Goal: Information Seeking & Learning: Learn about a topic

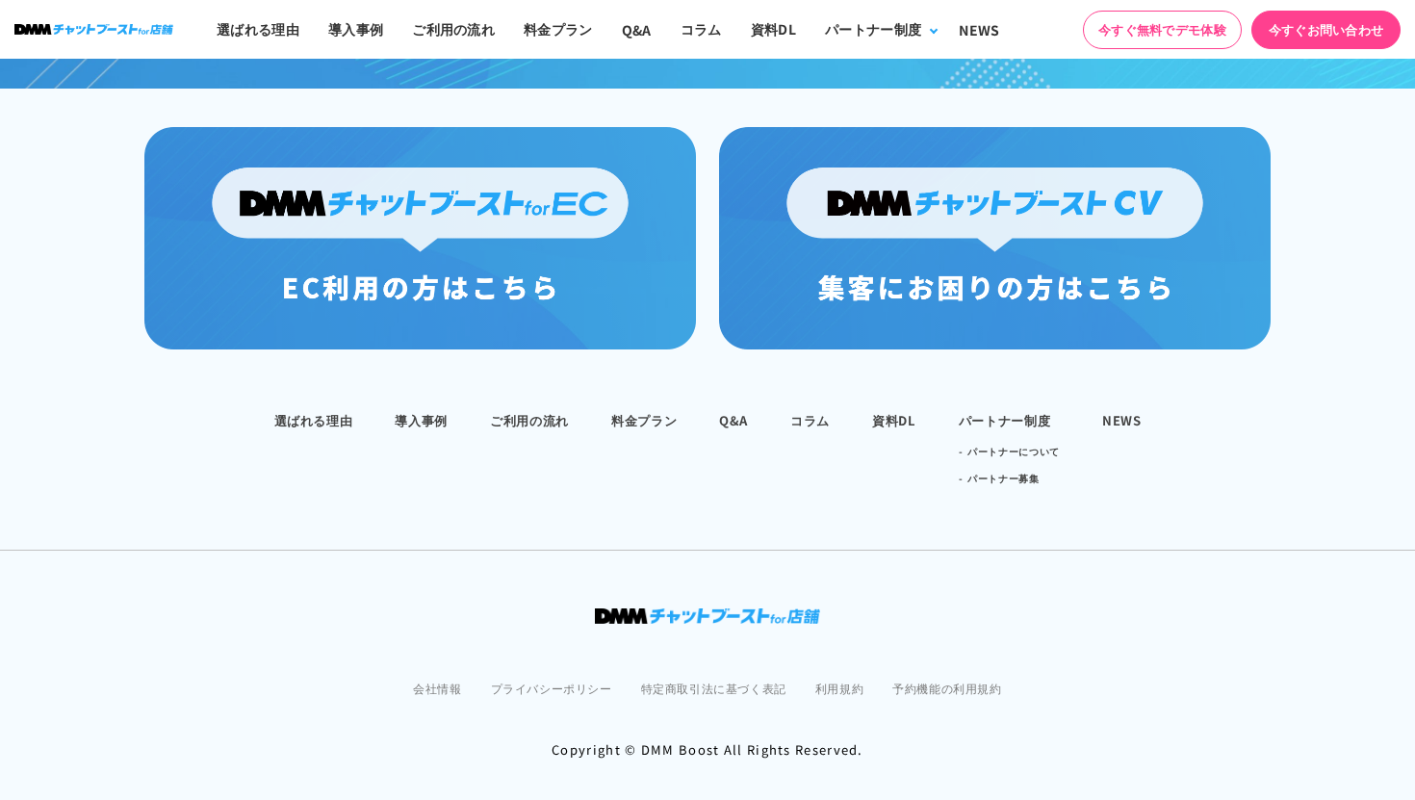
scroll to position [1360, 0]
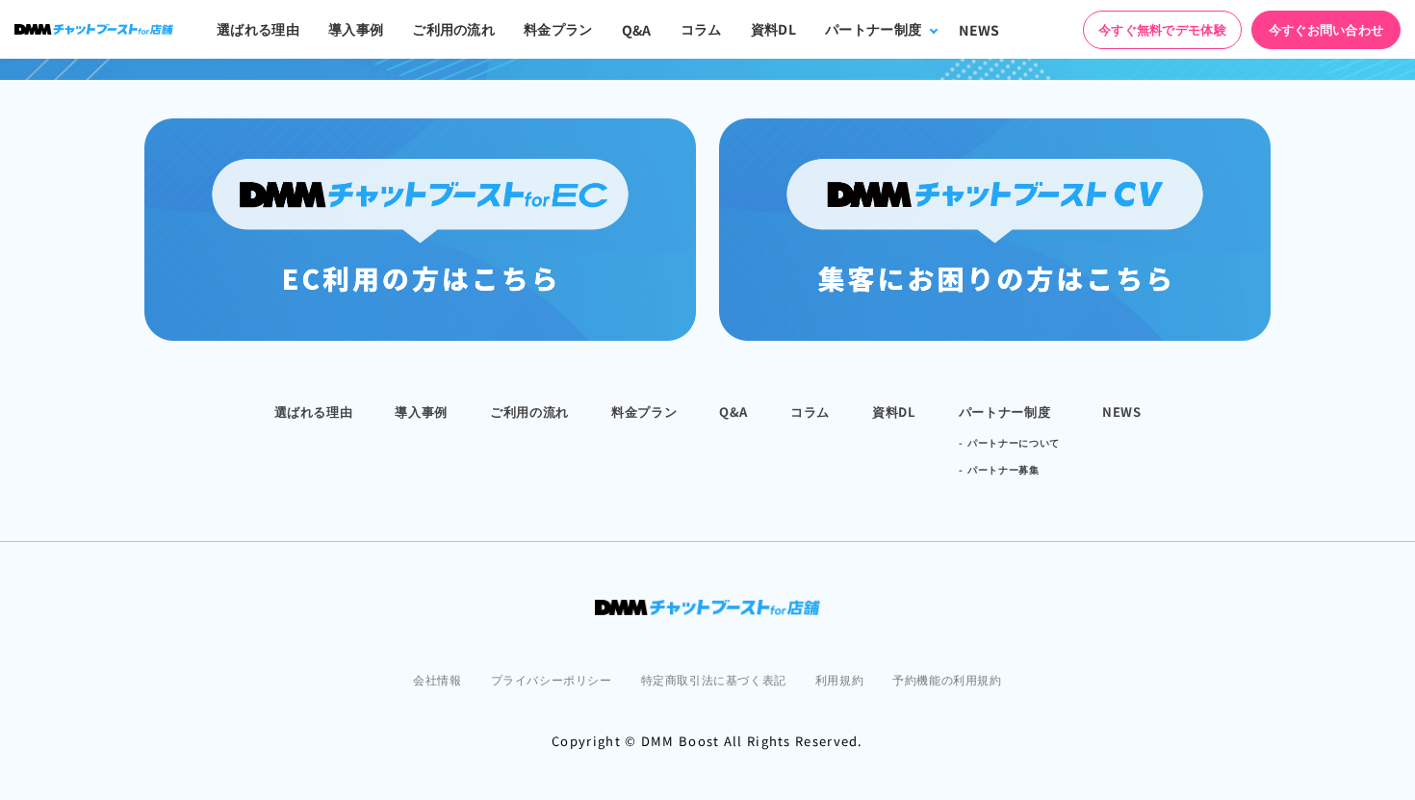
click at [408, 417] on ul "選ばれる理由 導入事例 ご利用の流れ 料金プラン Q&A コラム 資料DL パートナー制度 パートナーについて パートナー募集 NEWS" at bounding box center [707, 440] width 1415 height 85
click at [421, 402] on link "導入事例" at bounding box center [421, 411] width 53 height 18
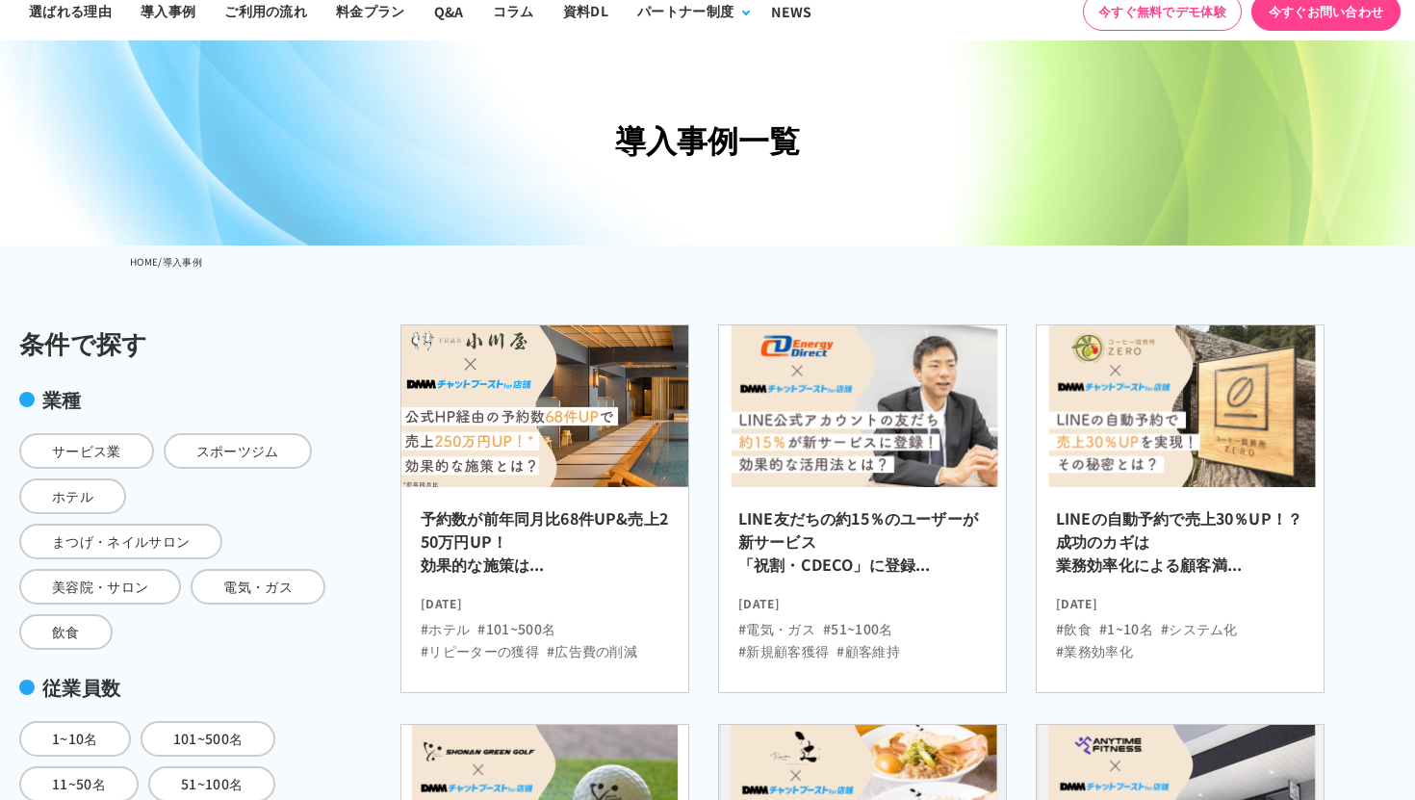
scroll to position [81, 0]
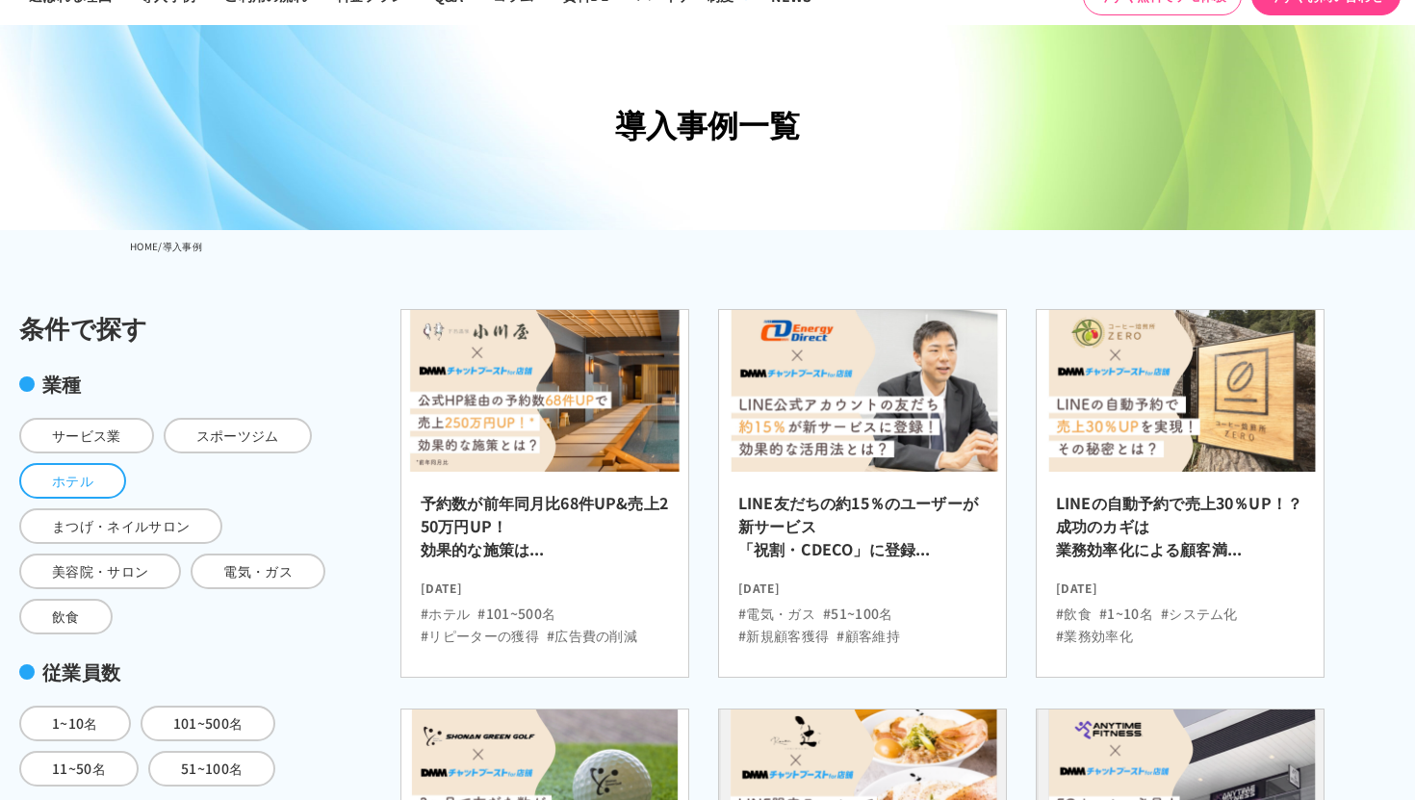
click at [117, 473] on span "ホテル" at bounding box center [72, 481] width 107 height 36
click at [0, 0] on input "ホテル" at bounding box center [0, 0] width 0 height 0
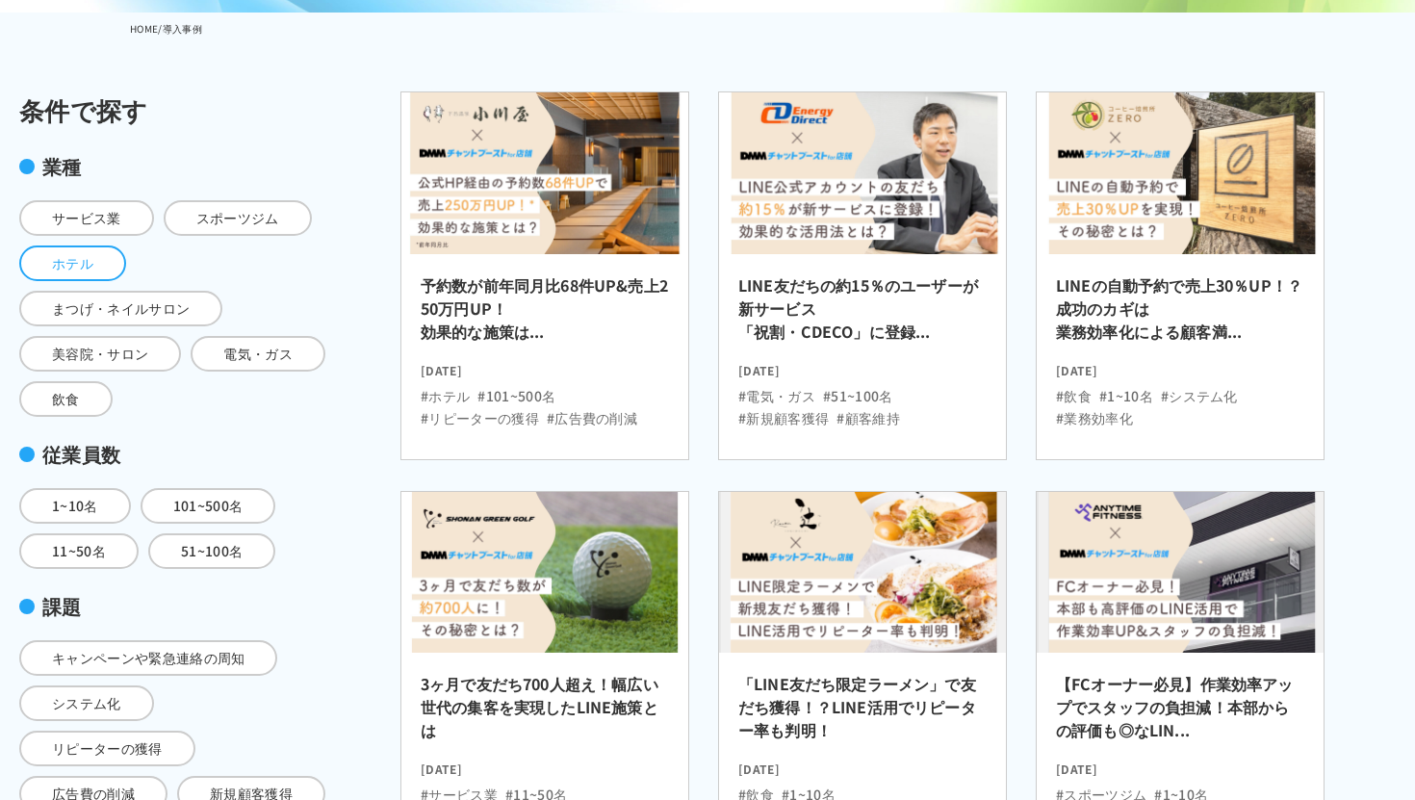
scroll to position [492, 0]
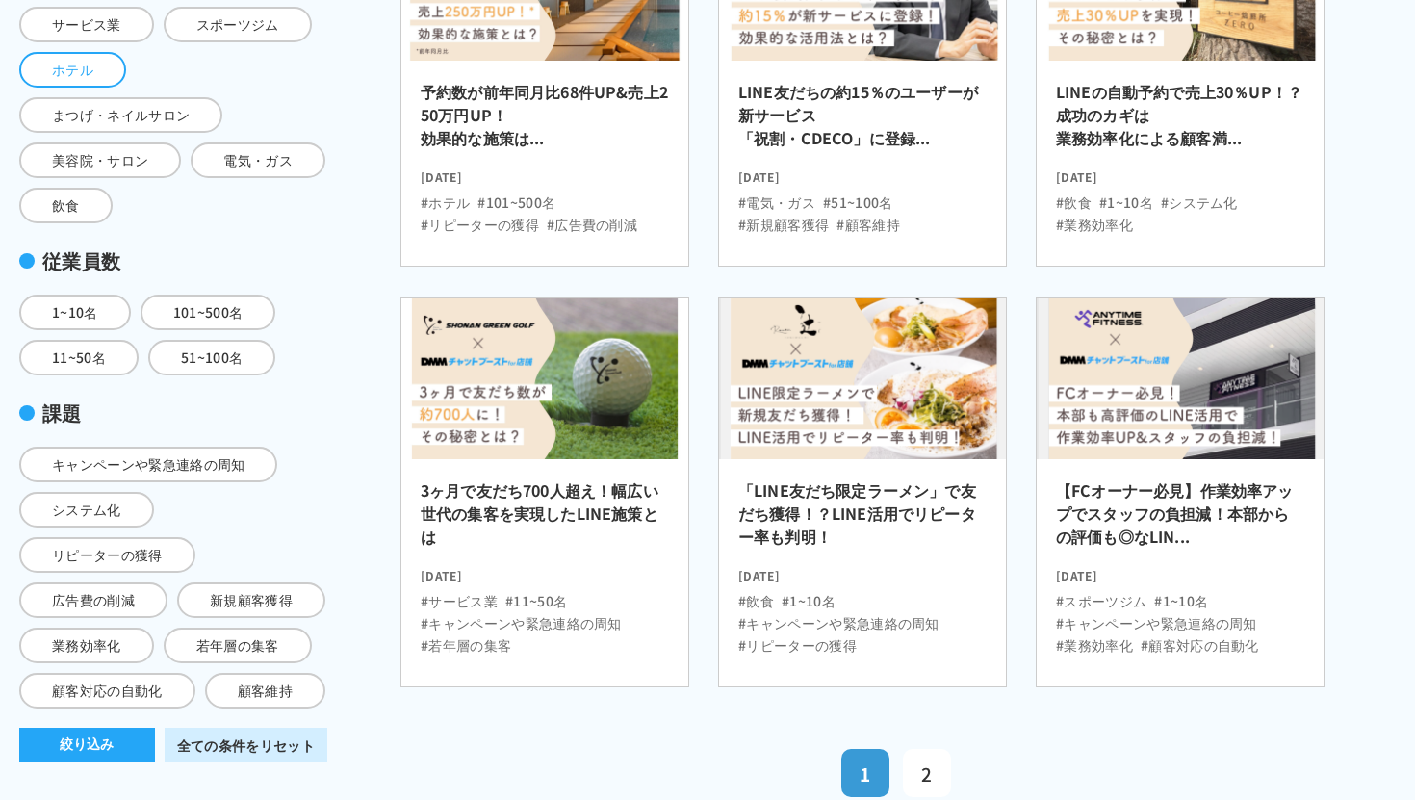
click at [117, 708] on div "絞り込み 全ての条件をリセット" at bounding box center [173, 735] width 308 height 54
click at [120, 728] on button "絞り込み" at bounding box center [87, 745] width 136 height 35
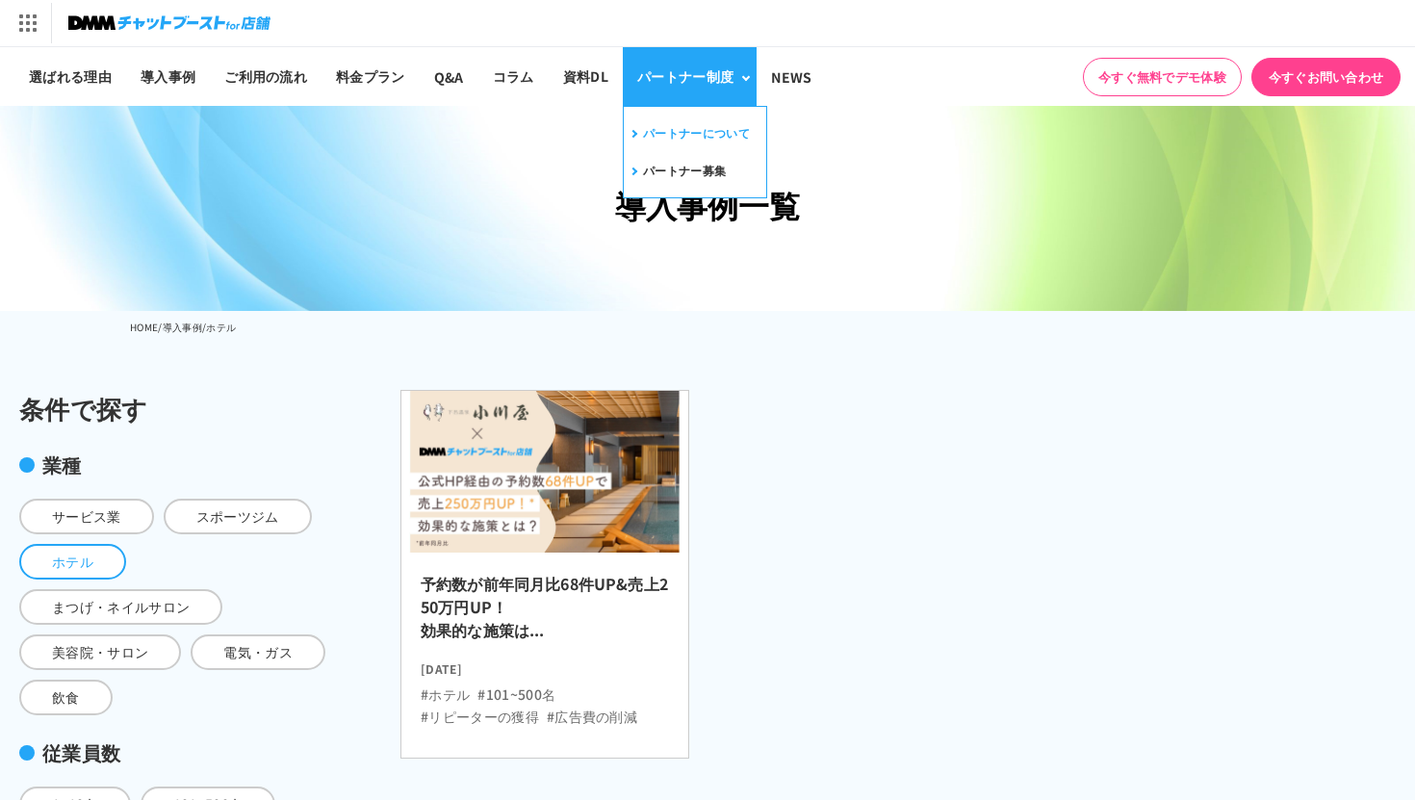
click at [695, 134] on link "パートナーについて" at bounding box center [688, 133] width 122 height 30
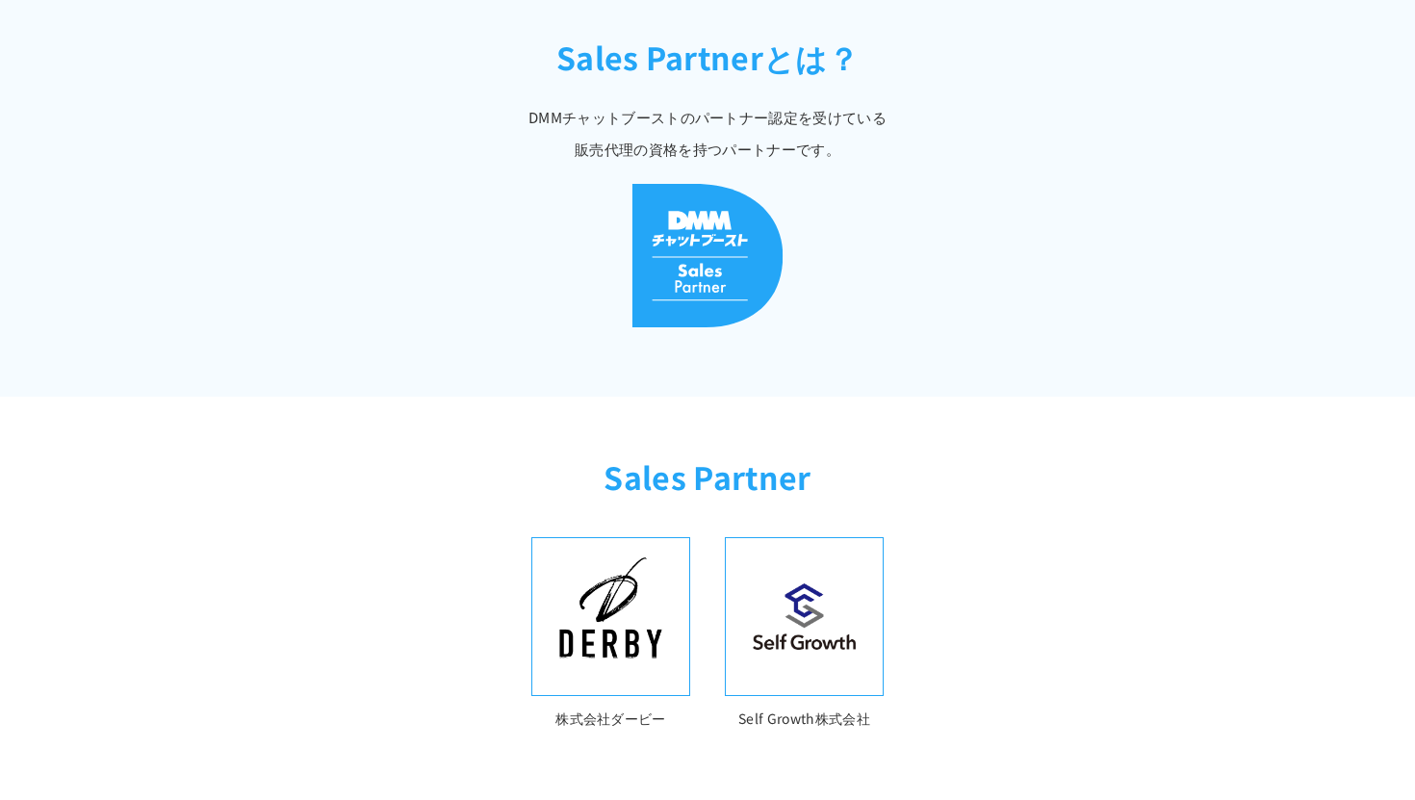
scroll to position [402, 0]
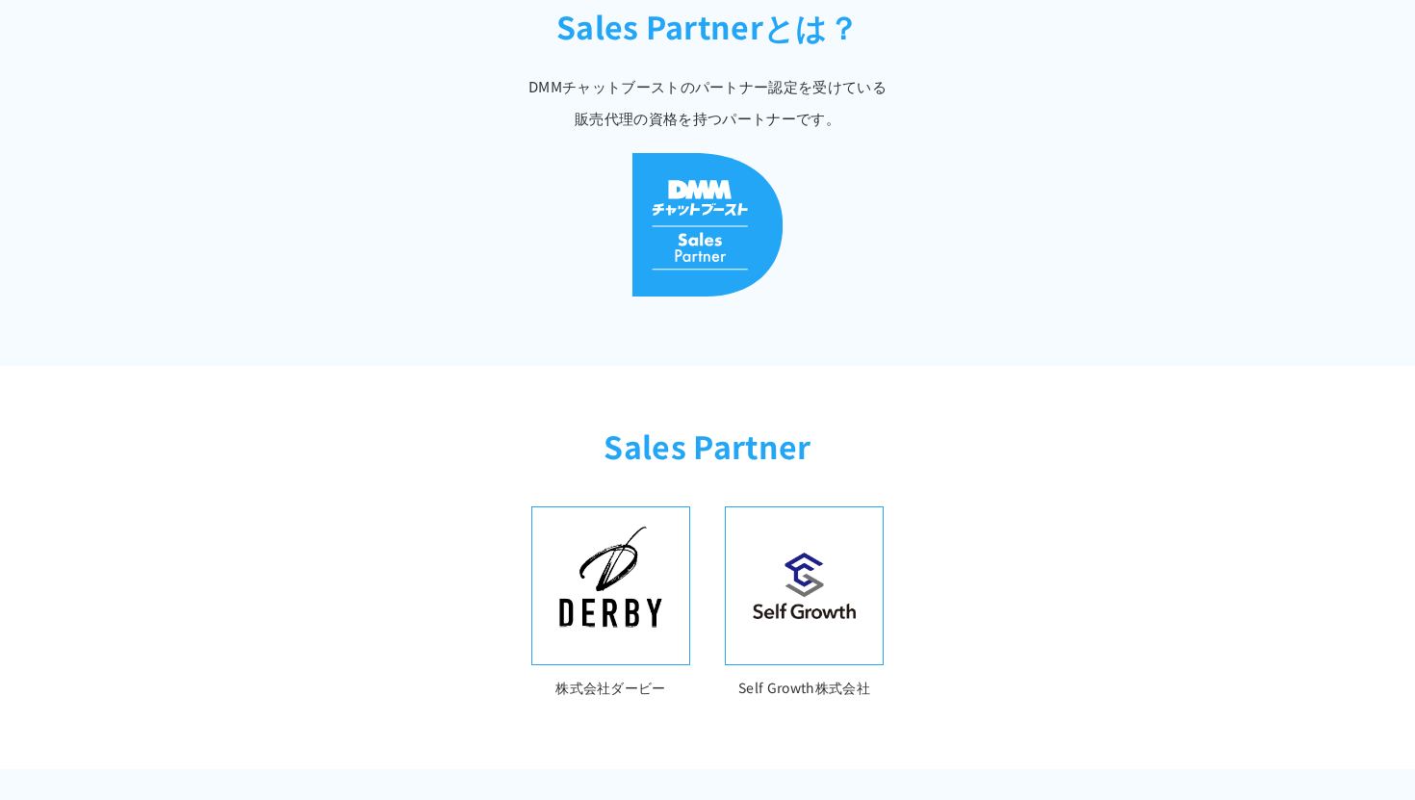
click at [622, 583] on img at bounding box center [611, 586] width 134 height 134
click at [628, 614] on img at bounding box center [611, 586] width 134 height 134
click at [634, 687] on p "株式会社ダービー" at bounding box center [610, 688] width 159 height 23
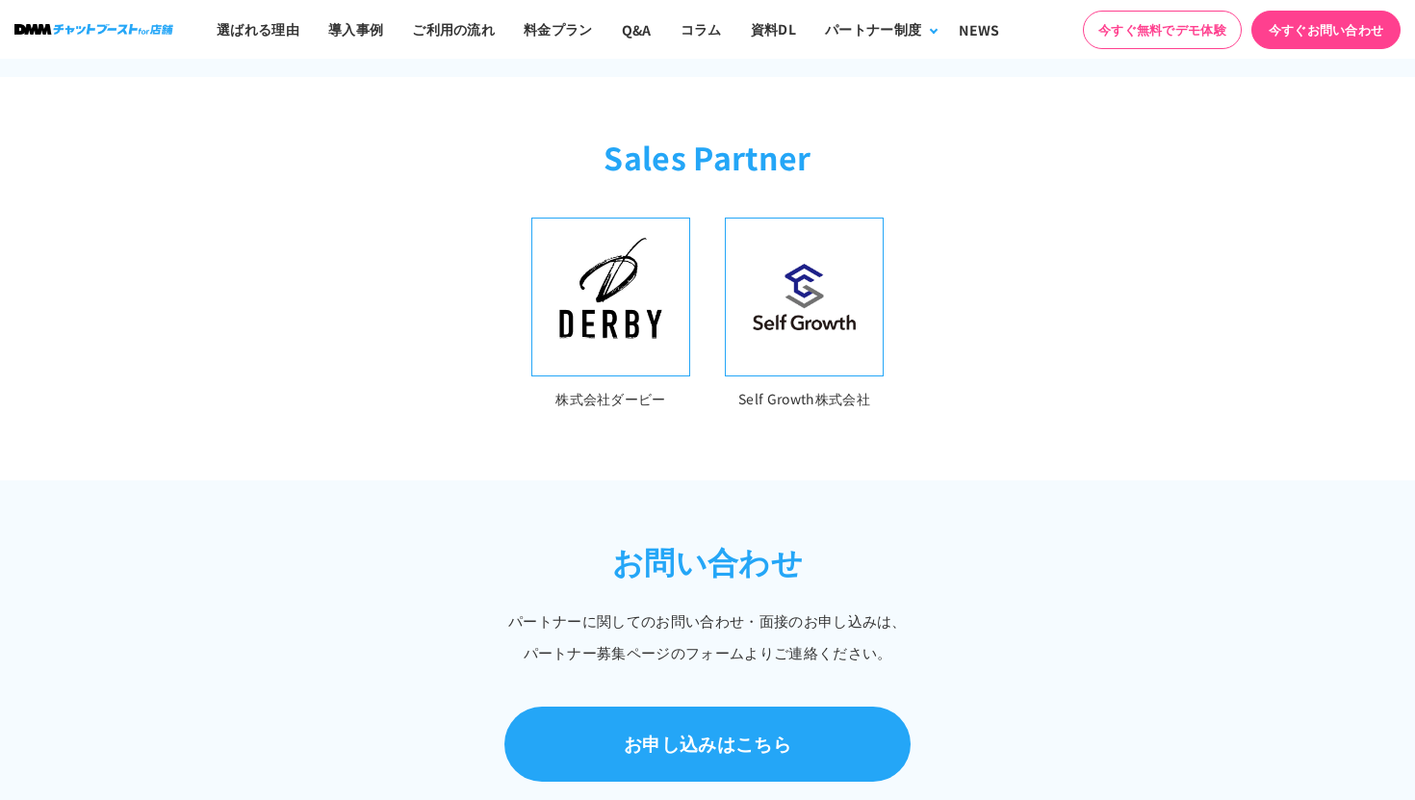
scroll to position [711, 0]
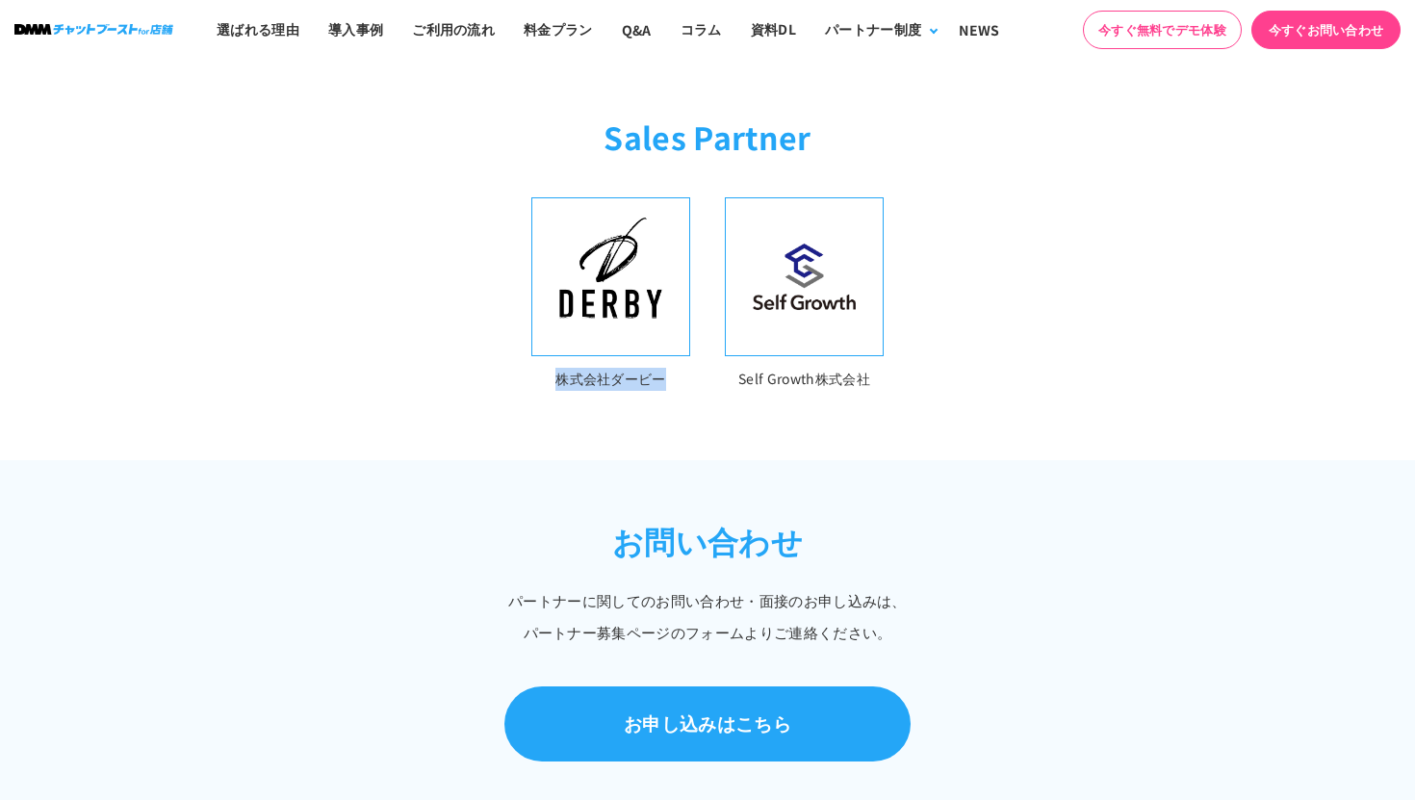
drag, startPoint x: 672, startPoint y: 390, endPoint x: 531, endPoint y: 371, distance: 141.7
click at [531, 371] on div "株式会社ダービー Self Growth株式会社" at bounding box center [707, 328] width 1232 height 263
copy p "株式会社ダービー"
click at [776, 373] on p "Self Growth株式会社" at bounding box center [804, 379] width 159 height 23
drag, startPoint x: 736, startPoint y: 372, endPoint x: 907, endPoint y: 373, distance: 170.3
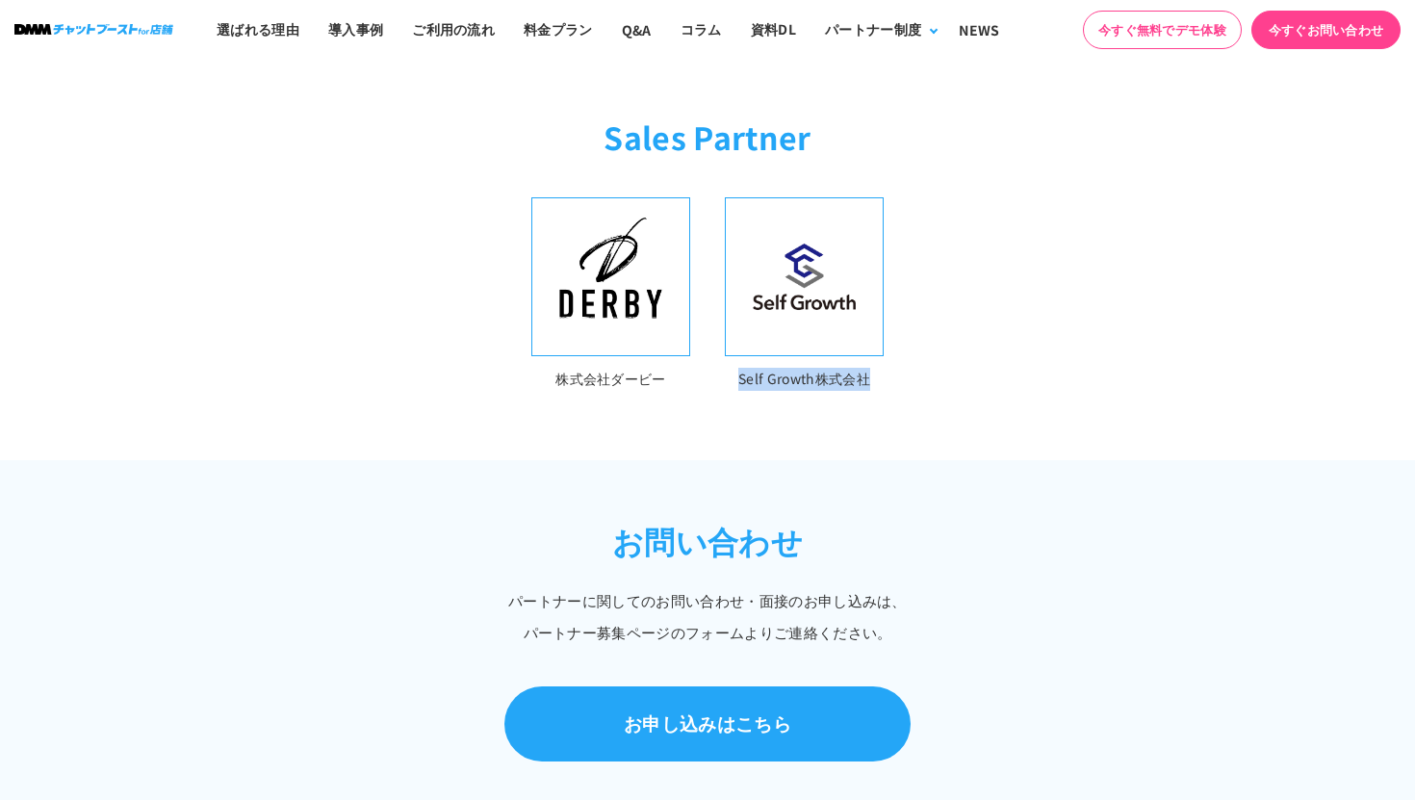
click at [907, 373] on div "株式会社ダービー Self Growth株式会社" at bounding box center [707, 328] width 1232 height 263
copy p "Self Growth株式会社"
